Goal: Task Accomplishment & Management: Manage account settings

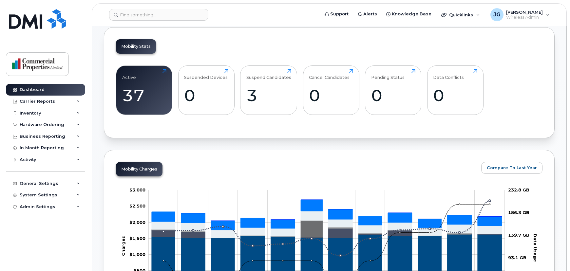
scroll to position [188, 0]
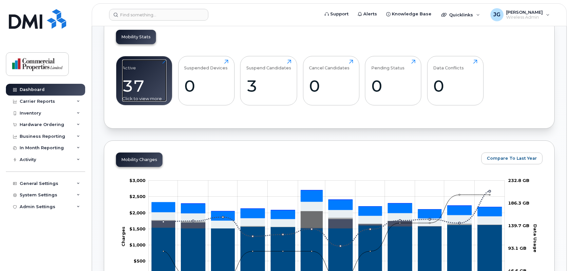
click at [137, 95] on div "Active 37 Click to view more" at bounding box center [144, 81] width 44 height 42
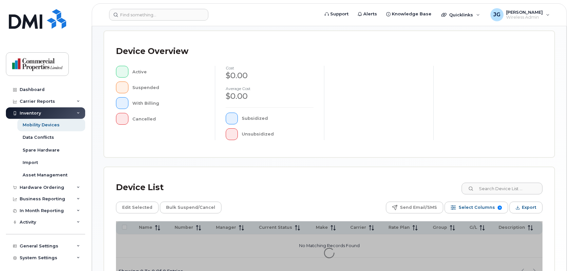
scroll to position [178, 0]
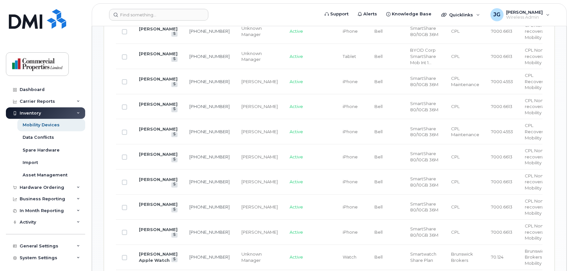
scroll to position [536, 0]
click at [155, 75] on link "[PERSON_NAME]" at bounding box center [158, 77] width 39 height 5
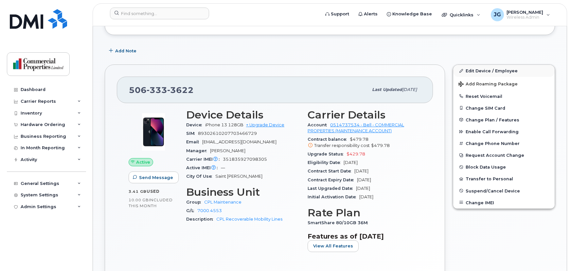
scroll to position [89, 0]
click at [507, 84] on span "Add Roaming Package" at bounding box center [487, 84] width 59 height 6
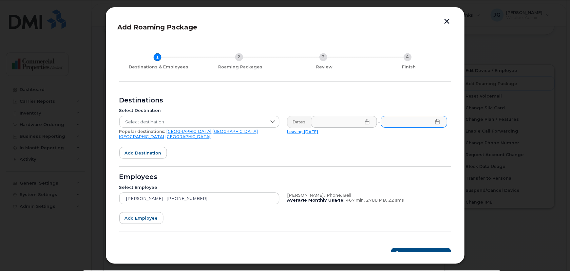
scroll to position [5, 0]
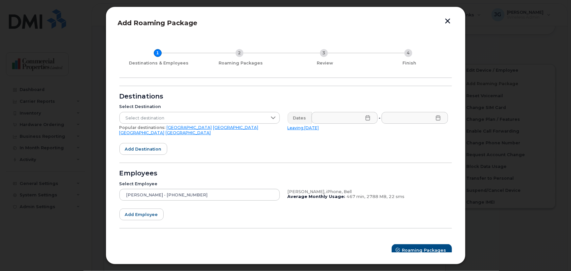
click at [450, 21] on button "button" at bounding box center [448, 21] width 10 height 7
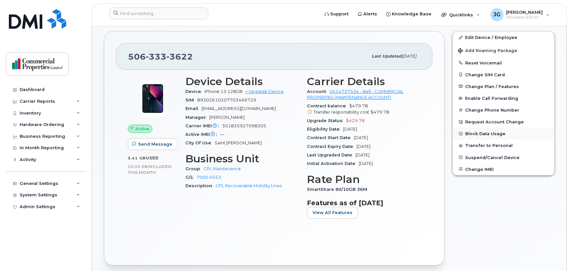
scroll to position [125, 0]
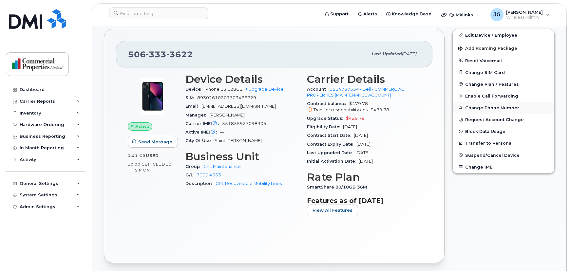
click at [524, 112] on button "Change Phone Number" at bounding box center [502, 108] width 101 height 12
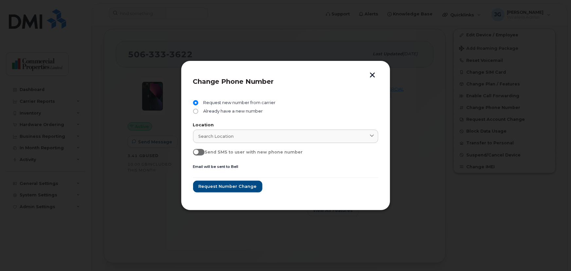
click at [371, 76] on button "button" at bounding box center [373, 75] width 10 height 7
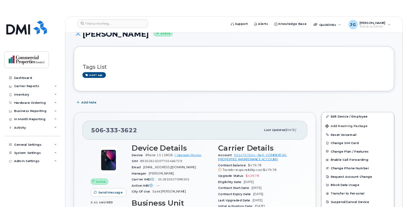
scroll to position [19, 0]
